Goal: Check status

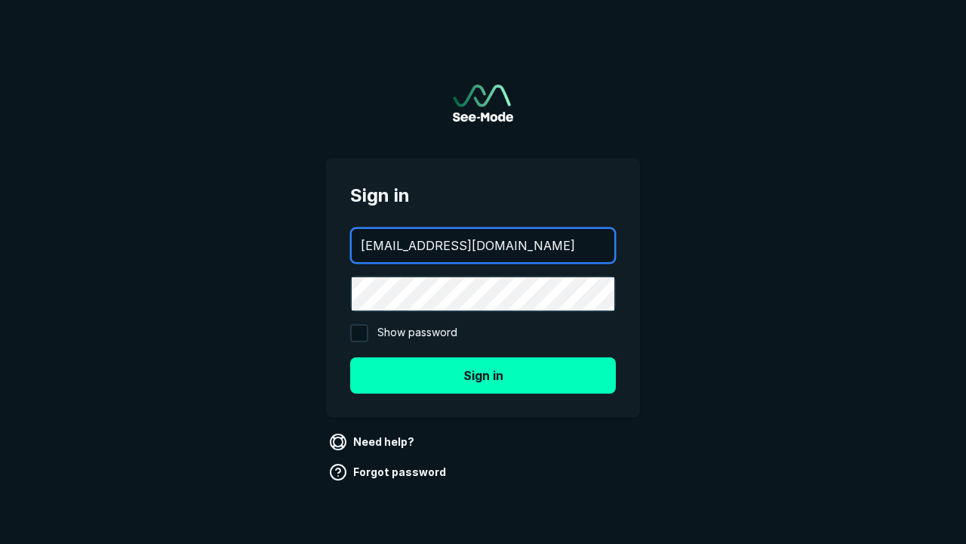
type input "[EMAIL_ADDRESS][DOMAIN_NAME]"
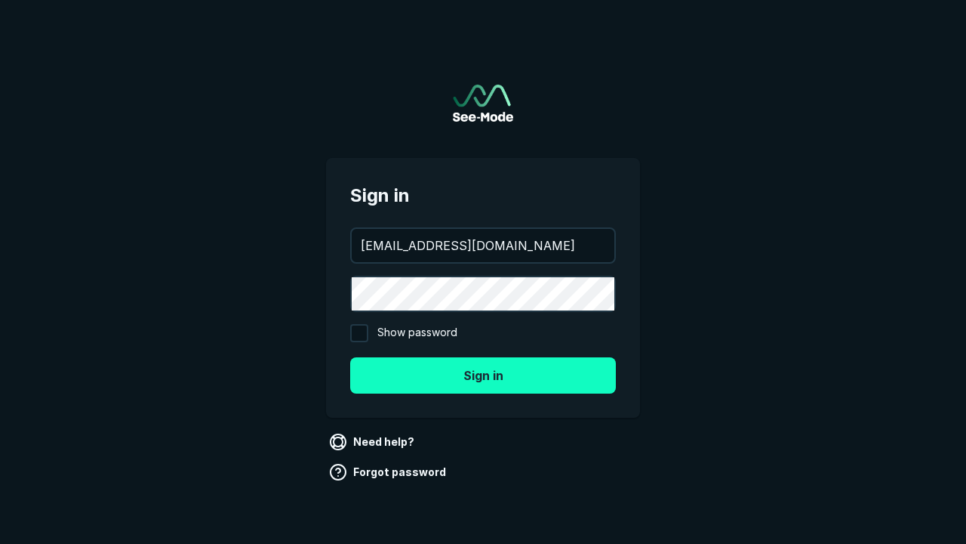
click at [483, 374] on button "Sign in" at bounding box center [483, 375] width 266 height 36
